Goal: Task Accomplishment & Management: Use online tool/utility

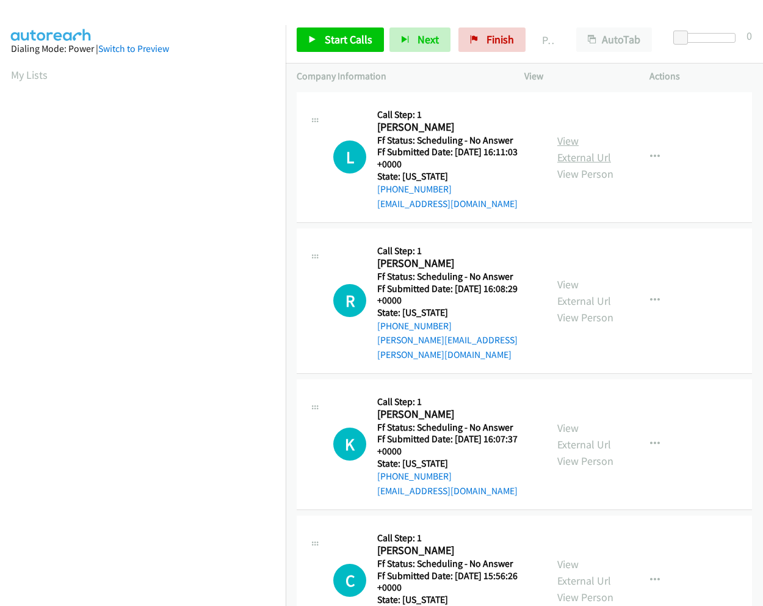
click at [560, 138] on link "View External Url" at bounding box center [585, 149] width 54 height 31
click at [348, 38] on span "Start Calls" at bounding box center [349, 39] width 48 height 14
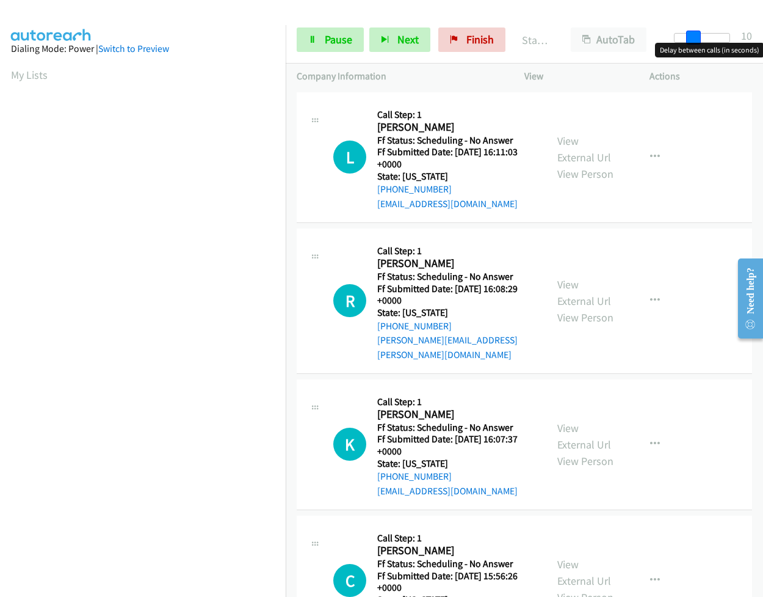
drag, startPoint x: 679, startPoint y: 40, endPoint x: 698, endPoint y: 44, distance: 18.7
click at [698, 44] on body "Start Calls Pause Next Finish Started AutoTab AutoTab 10 Company Information In…" at bounding box center [381, 29] width 763 height 58
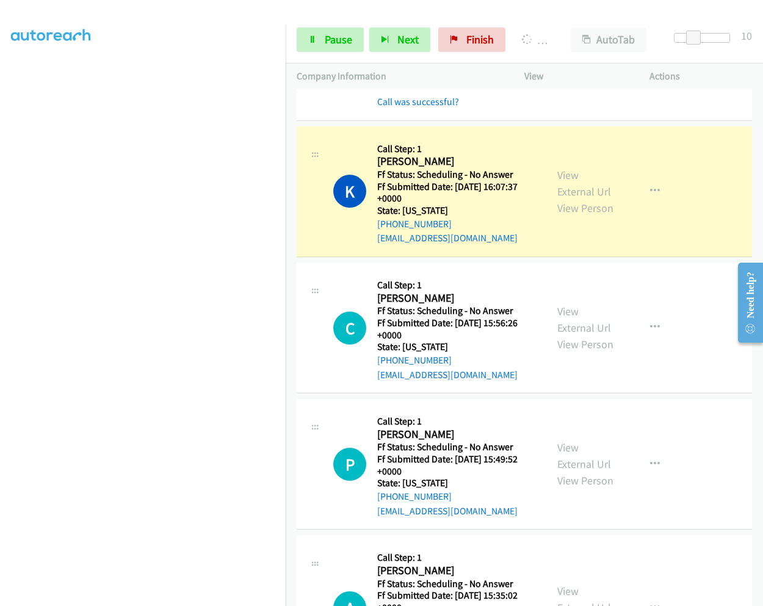
scroll to position [305, 0]
click at [561, 167] on link "View External Url" at bounding box center [585, 182] width 54 height 31
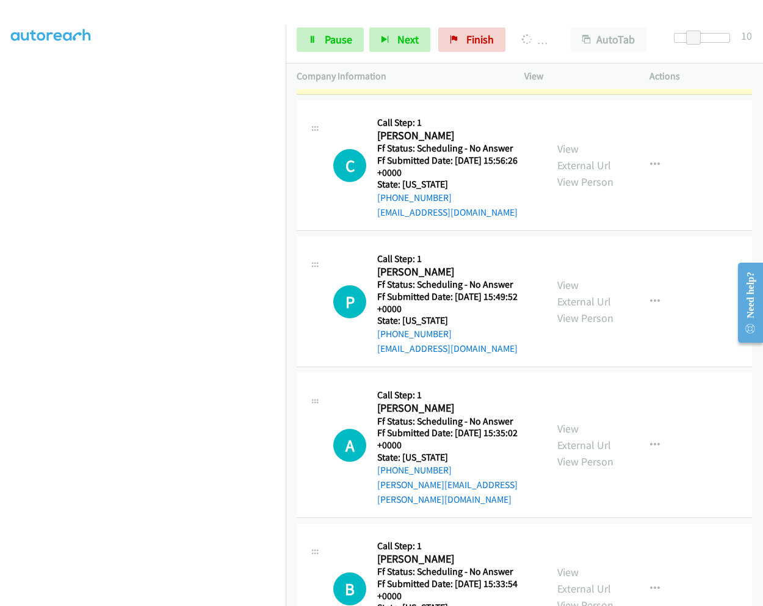
scroll to position [489, 0]
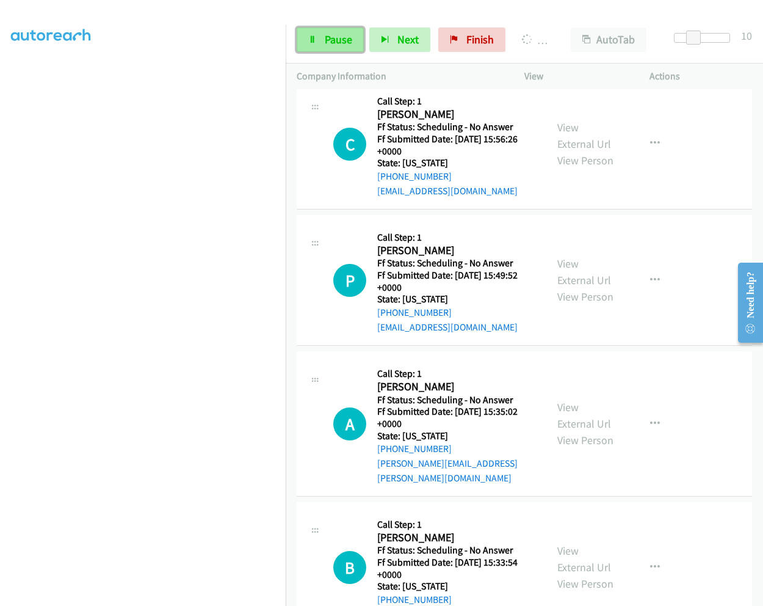
drag, startPoint x: 318, startPoint y: 48, endPoint x: 331, endPoint y: 40, distance: 15.4
click at [318, 48] on link "Pause" at bounding box center [330, 39] width 67 height 24
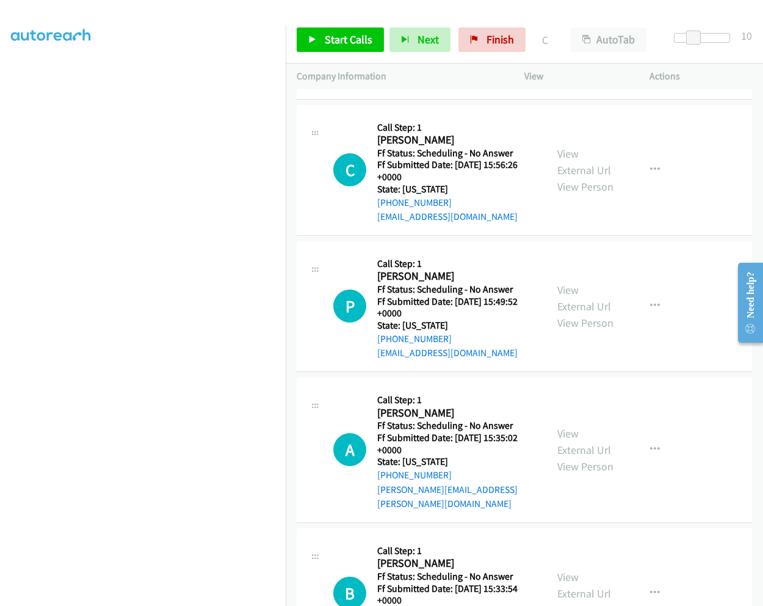
scroll to position [514, 0]
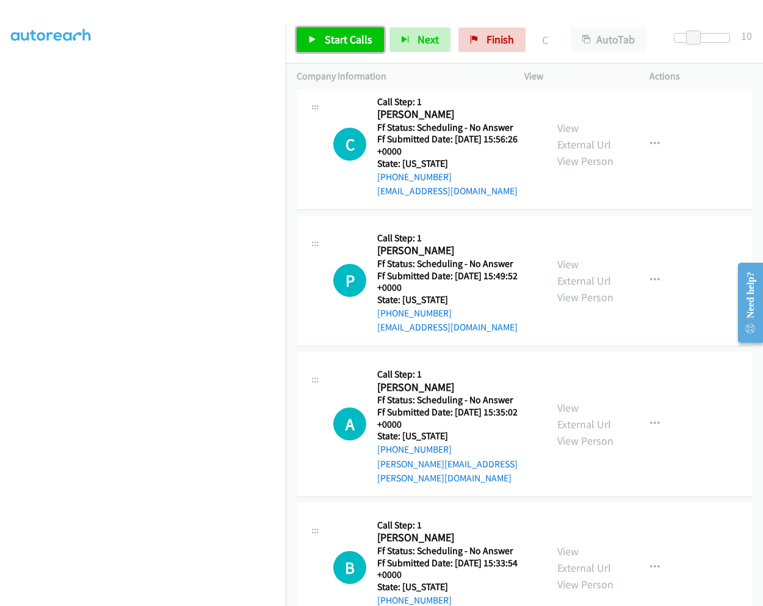
click at [330, 42] on span "Start Calls" at bounding box center [349, 39] width 48 height 14
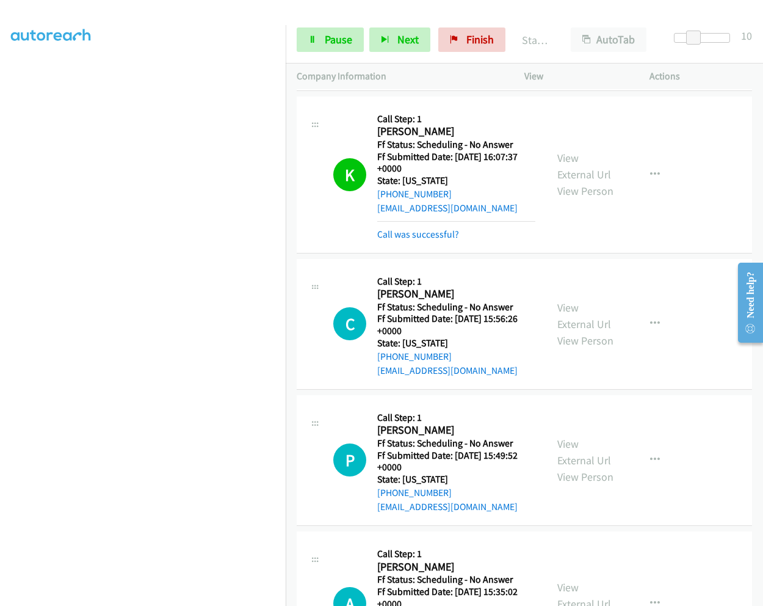
scroll to position [331, 0]
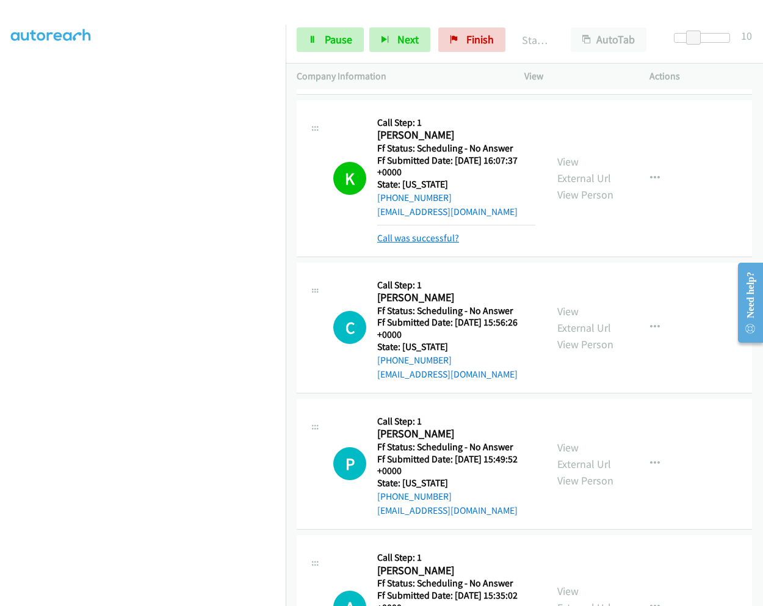
click at [442, 232] on link "Call was successful?" at bounding box center [418, 238] width 82 height 12
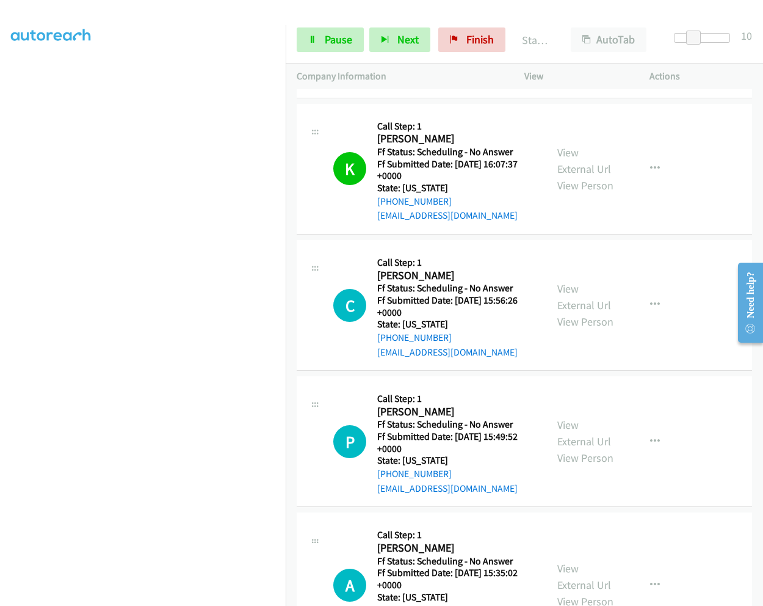
scroll to position [305, 0]
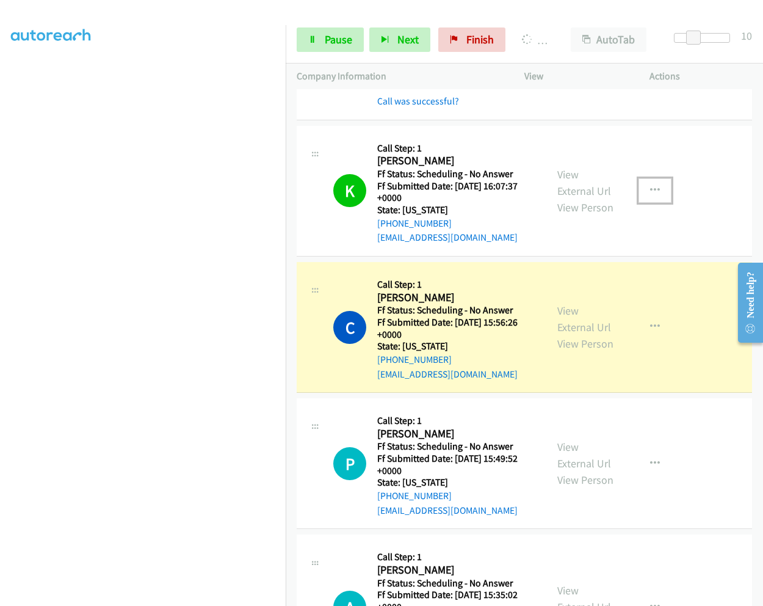
click at [650, 186] on icon "button" at bounding box center [655, 191] width 10 height 10
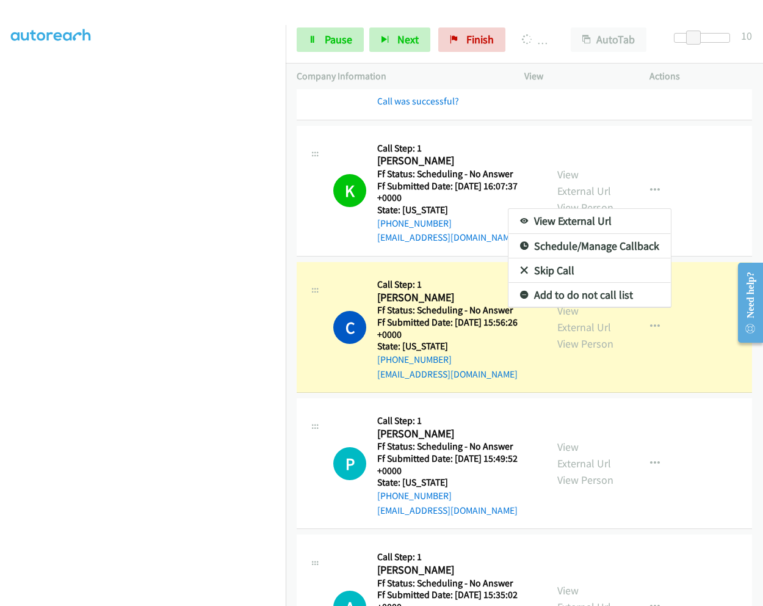
click at [427, 238] on div at bounding box center [381, 303] width 763 height 606
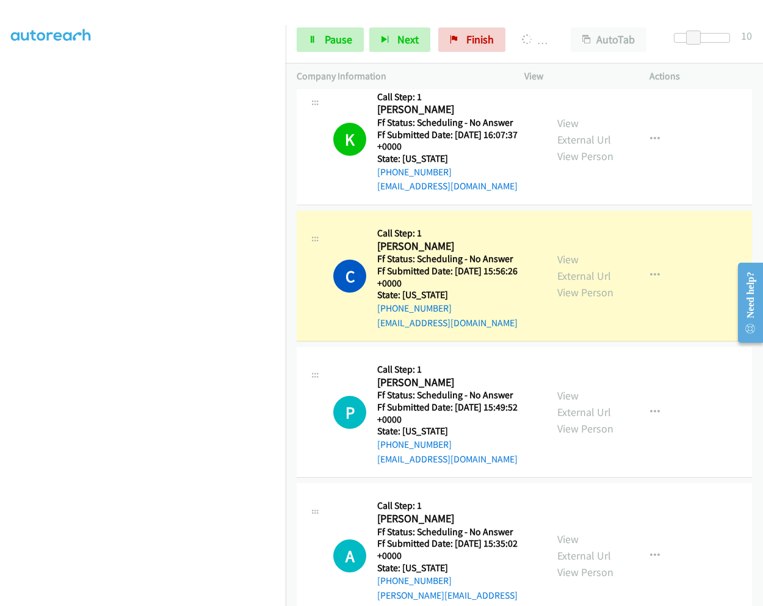
scroll to position [428, 0]
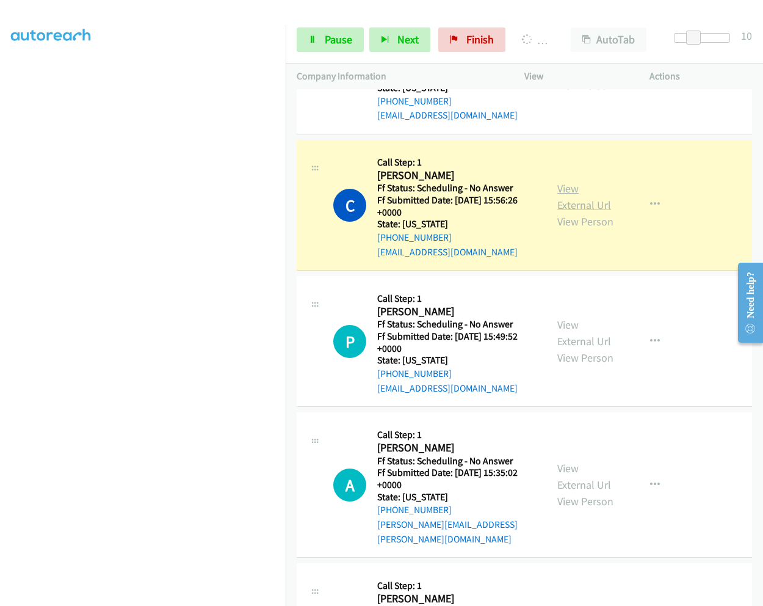
click at [568, 181] on link "View External Url" at bounding box center [585, 196] width 54 height 31
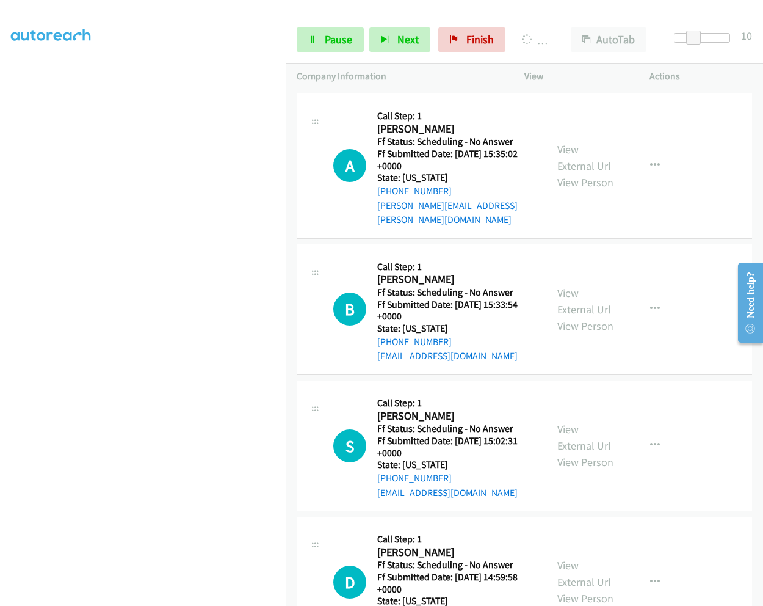
scroll to position [794, 0]
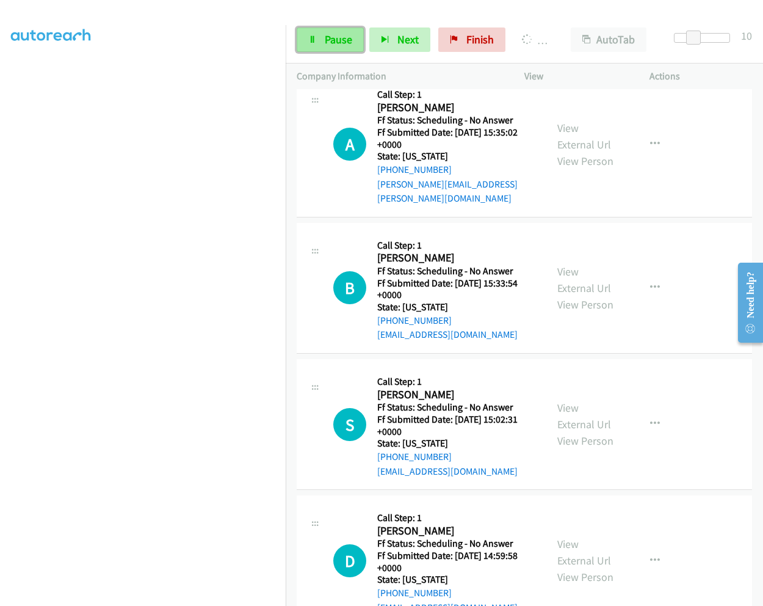
click at [334, 35] on span "Pause" at bounding box center [338, 39] width 27 height 14
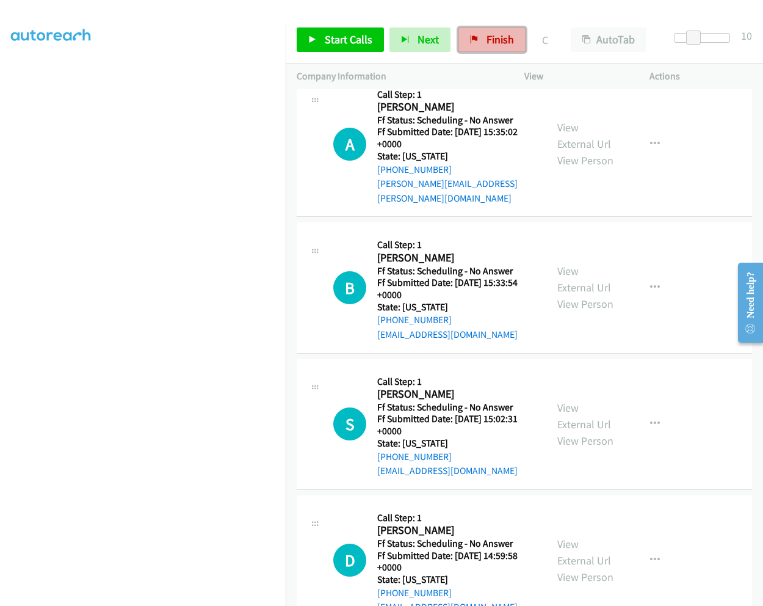
click at [495, 45] on span "Finish" at bounding box center [500, 39] width 27 height 14
